Goal: Obtain resource: Obtain resource

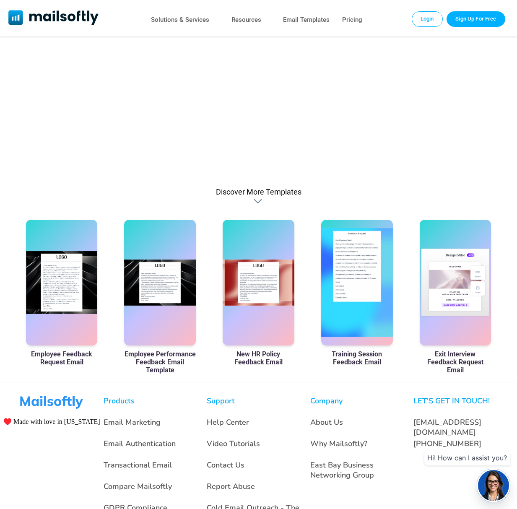
scroll to position [393, 0]
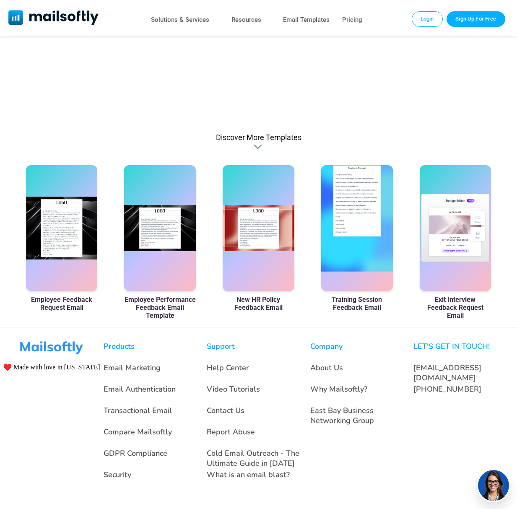
click at [355, 214] on div at bounding box center [357, 228] width 72 height 126
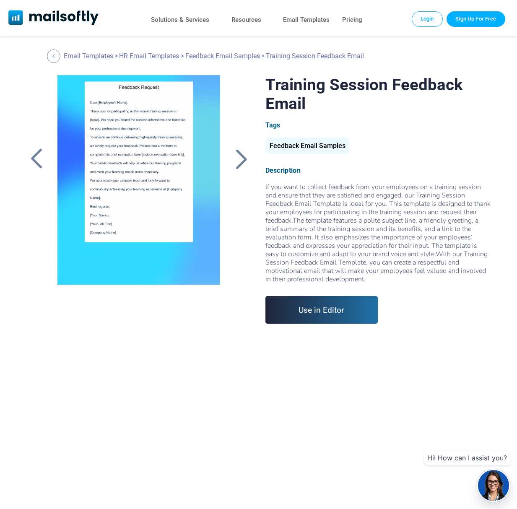
scroll to position [29, 0]
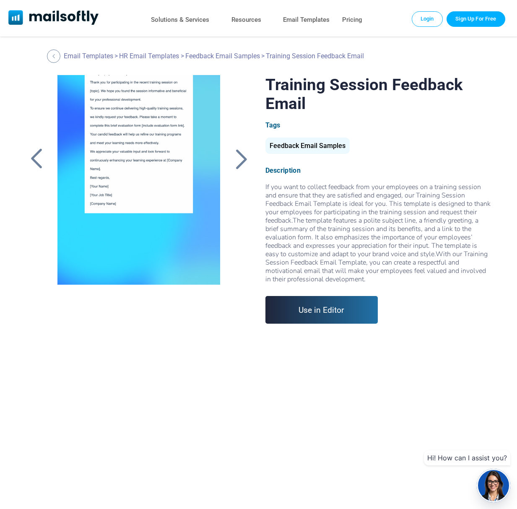
click at [134, 136] on div at bounding box center [139, 180] width 181 height 210
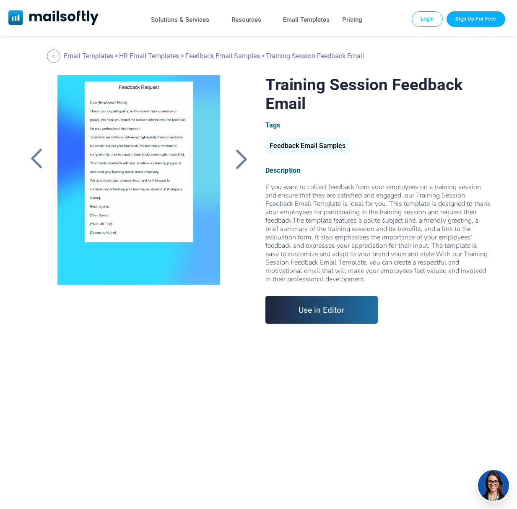
click at [244, 160] on div at bounding box center [241, 159] width 21 height 22
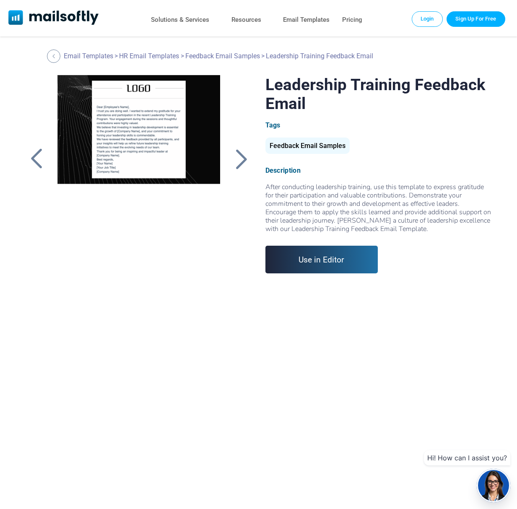
click at [244, 160] on div at bounding box center [241, 159] width 21 height 22
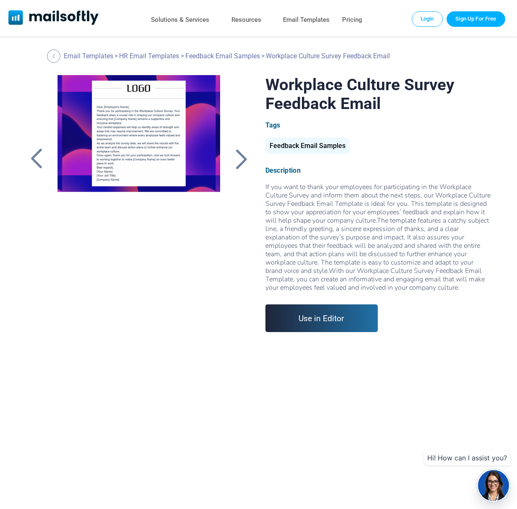
click at [146, 151] on div at bounding box center [139, 180] width 181 height 210
click at [245, 156] on div at bounding box center [241, 159] width 21 height 22
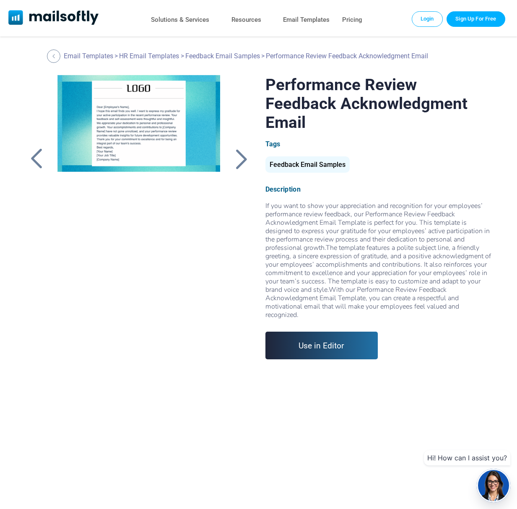
click at [240, 157] on div at bounding box center [241, 159] width 21 height 22
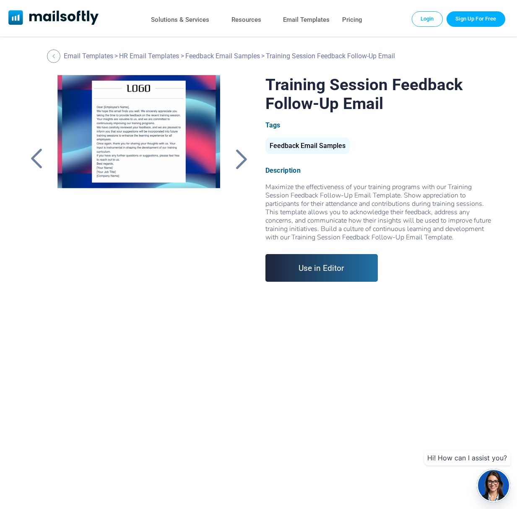
click at [240, 157] on div at bounding box center [241, 159] width 21 height 22
